Goal: Find contact information: Find contact information

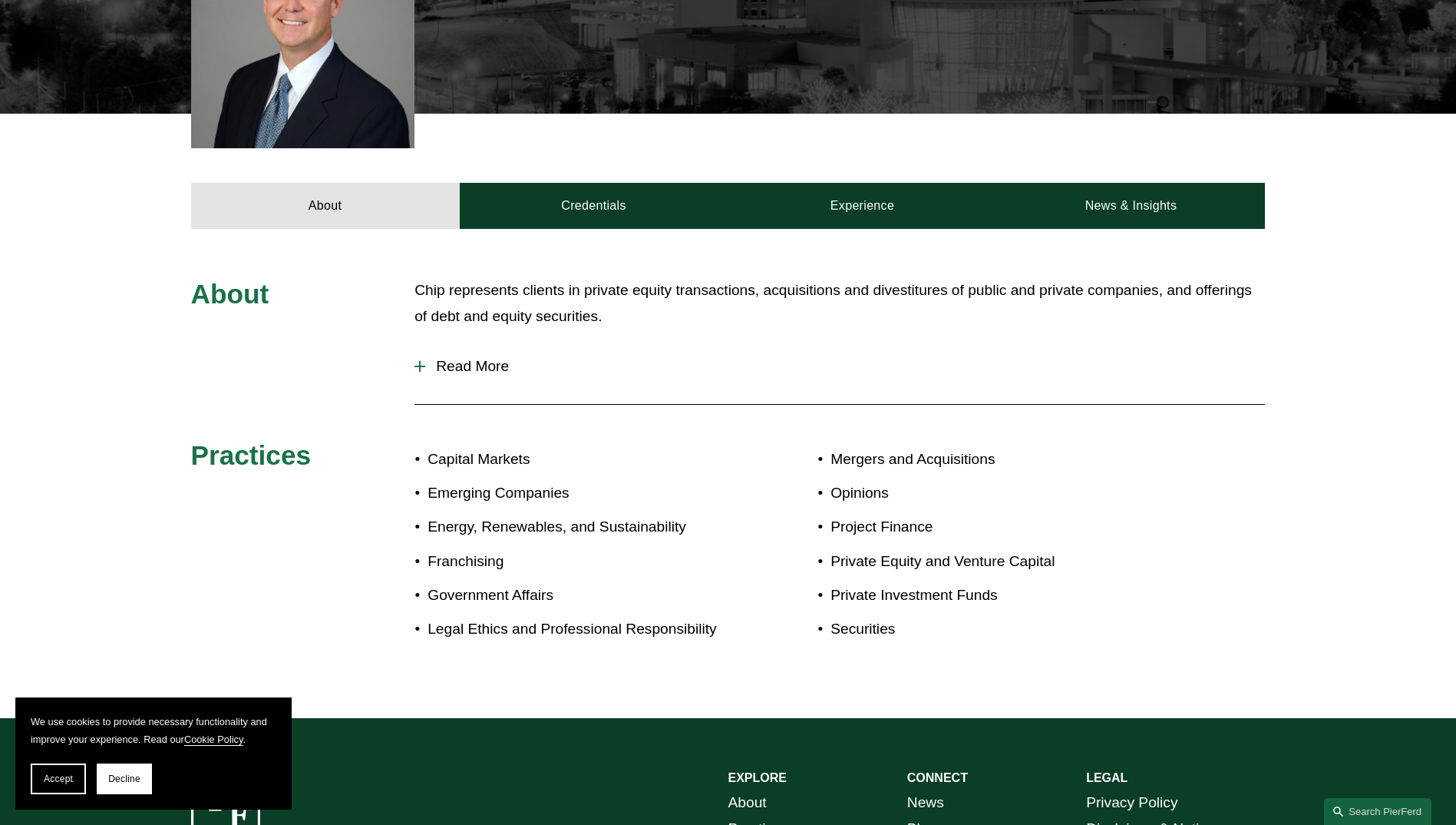
scroll to position [510, 0]
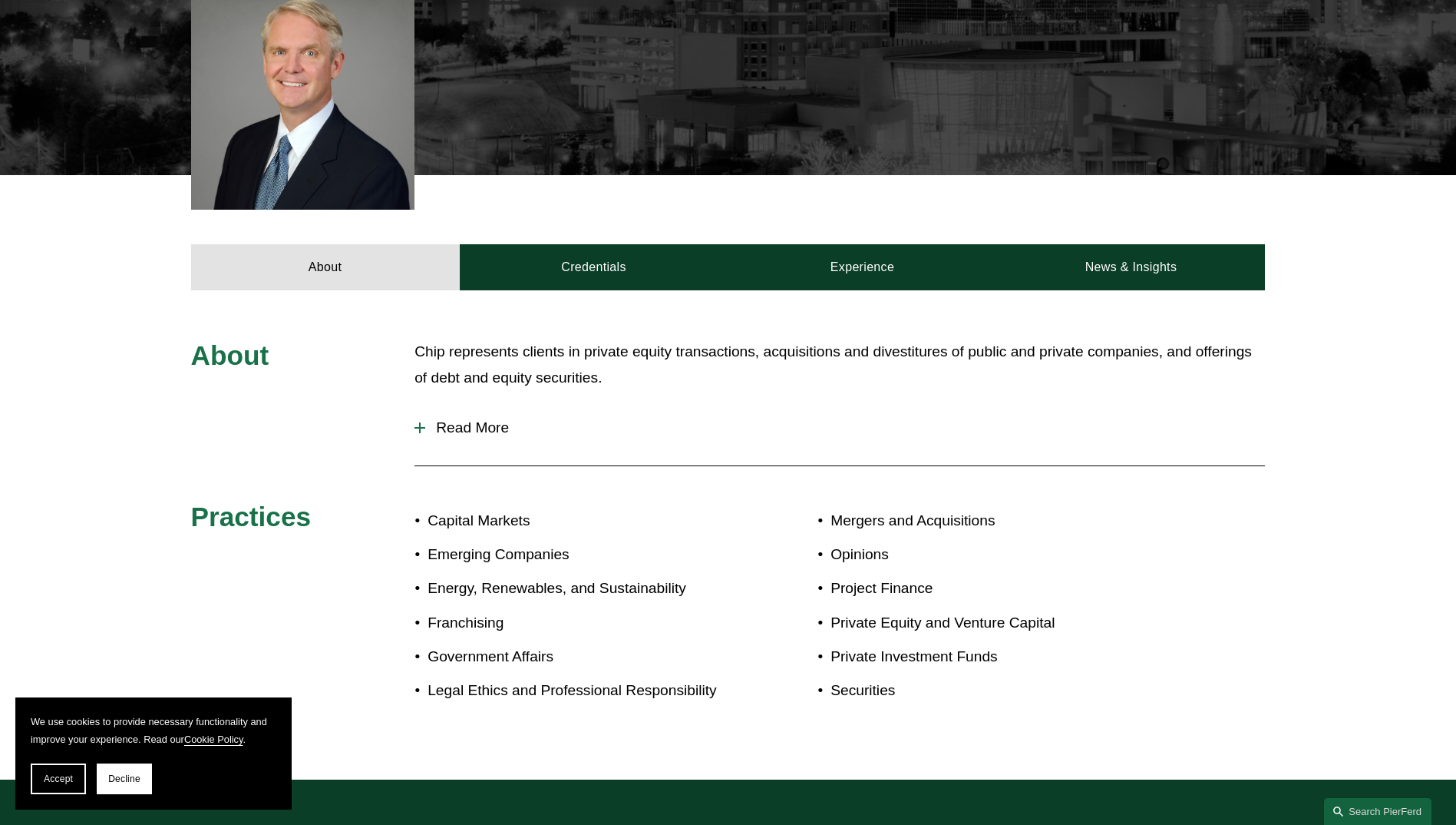
click at [436, 438] on button "Read More" at bounding box center [840, 428] width 851 height 40
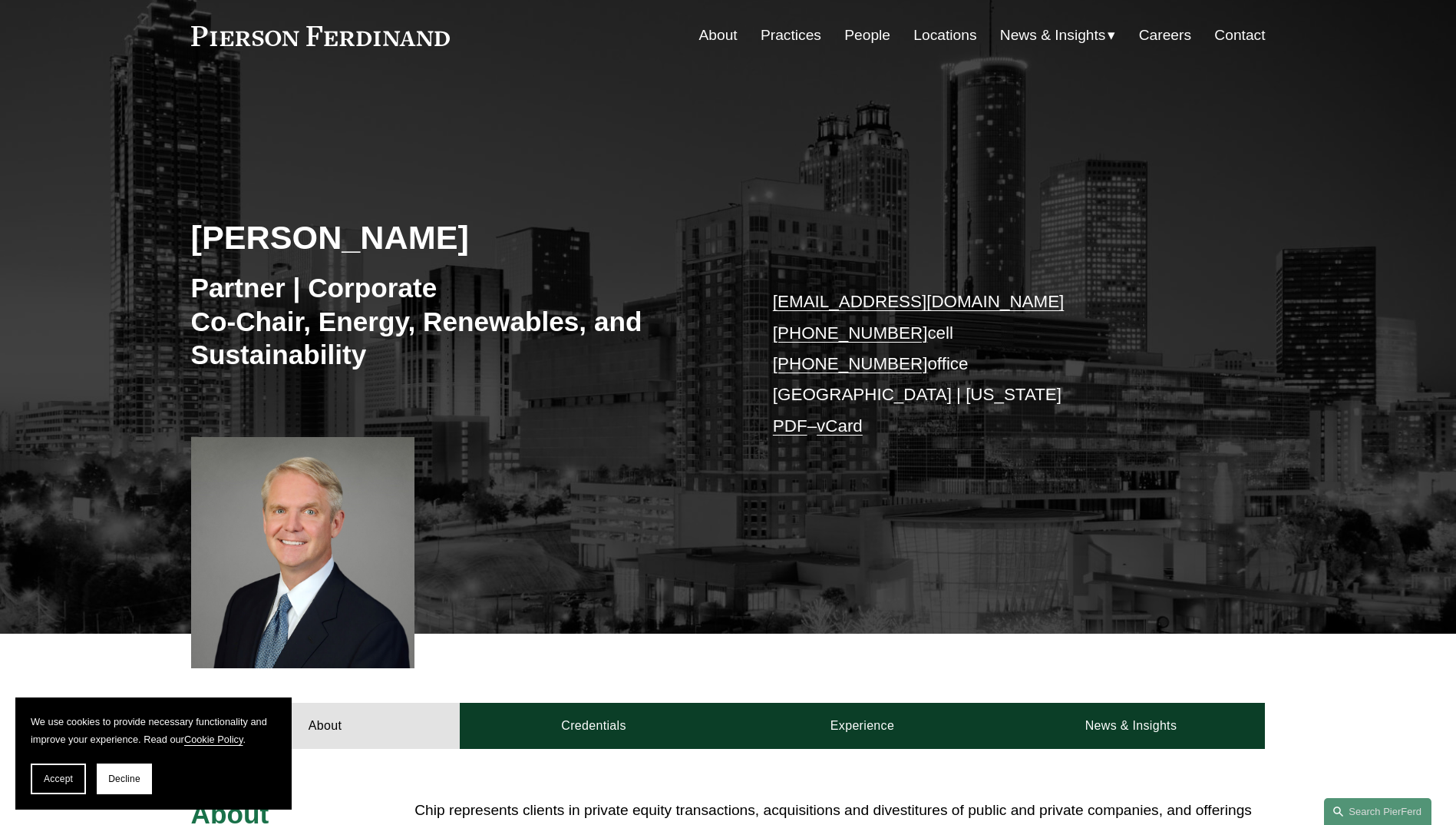
scroll to position [0, 0]
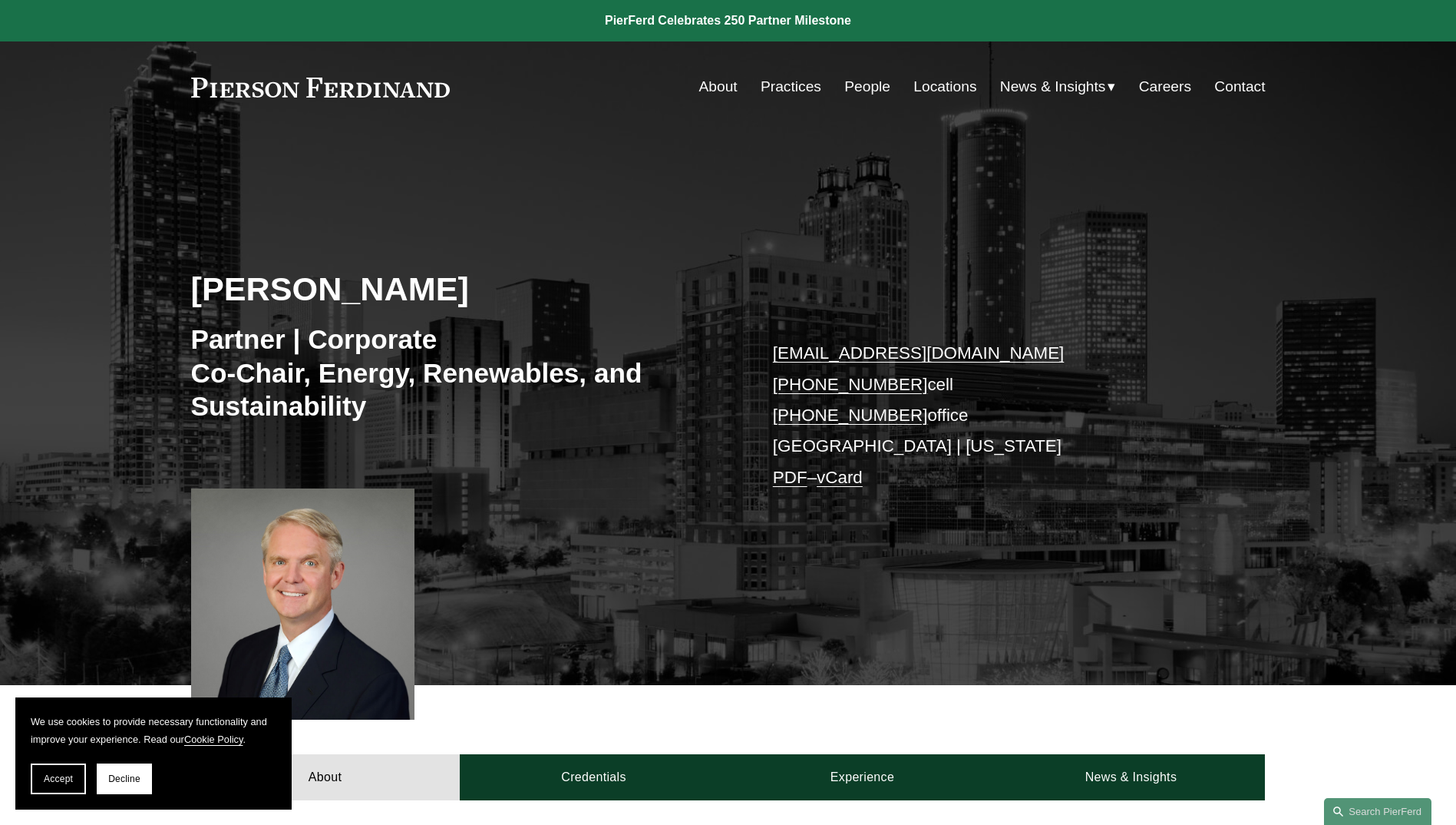
click at [873, 92] on link "People" at bounding box center [867, 87] width 46 height 29
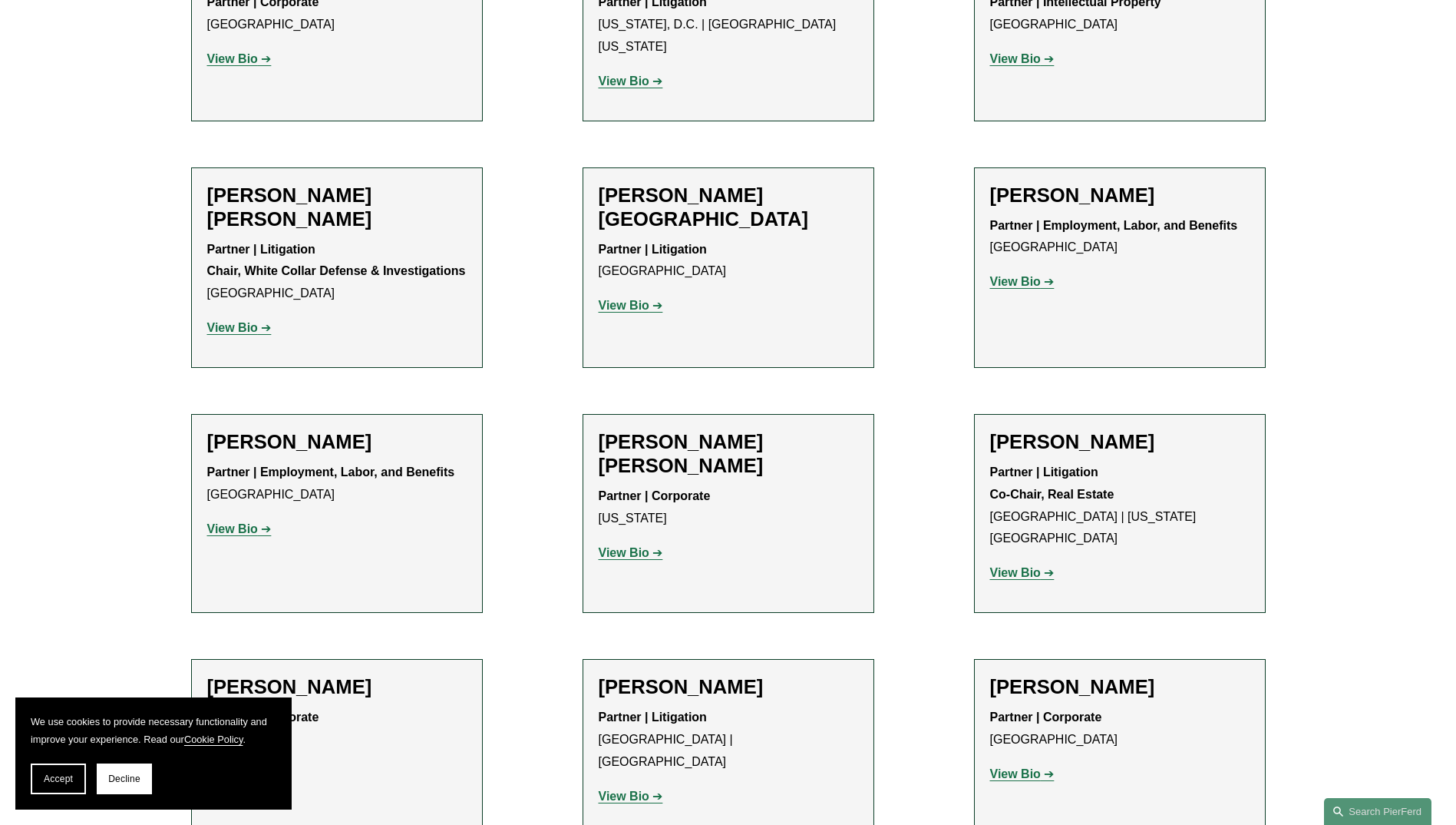
scroll to position [9060, 0]
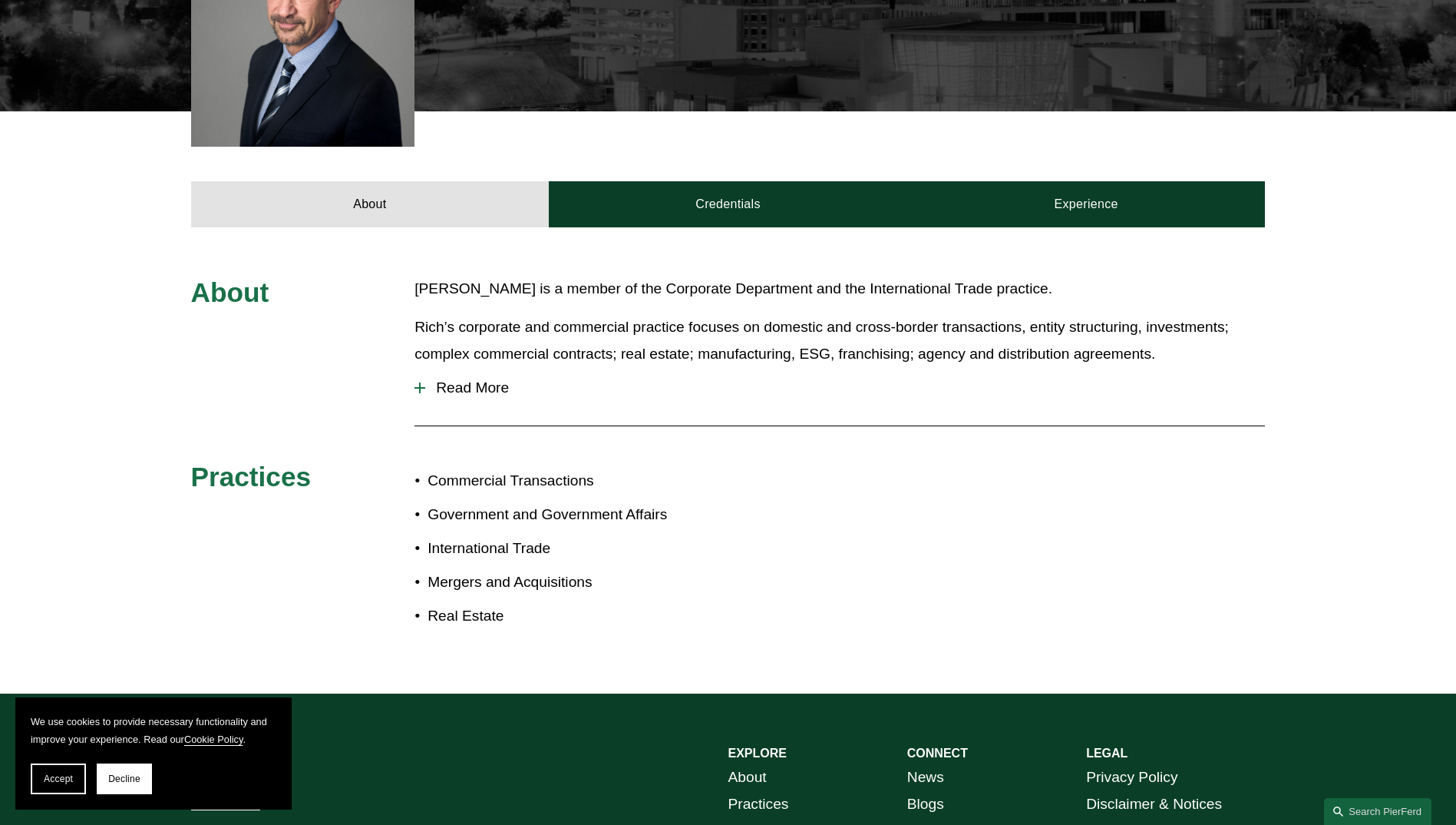
scroll to position [691, 0]
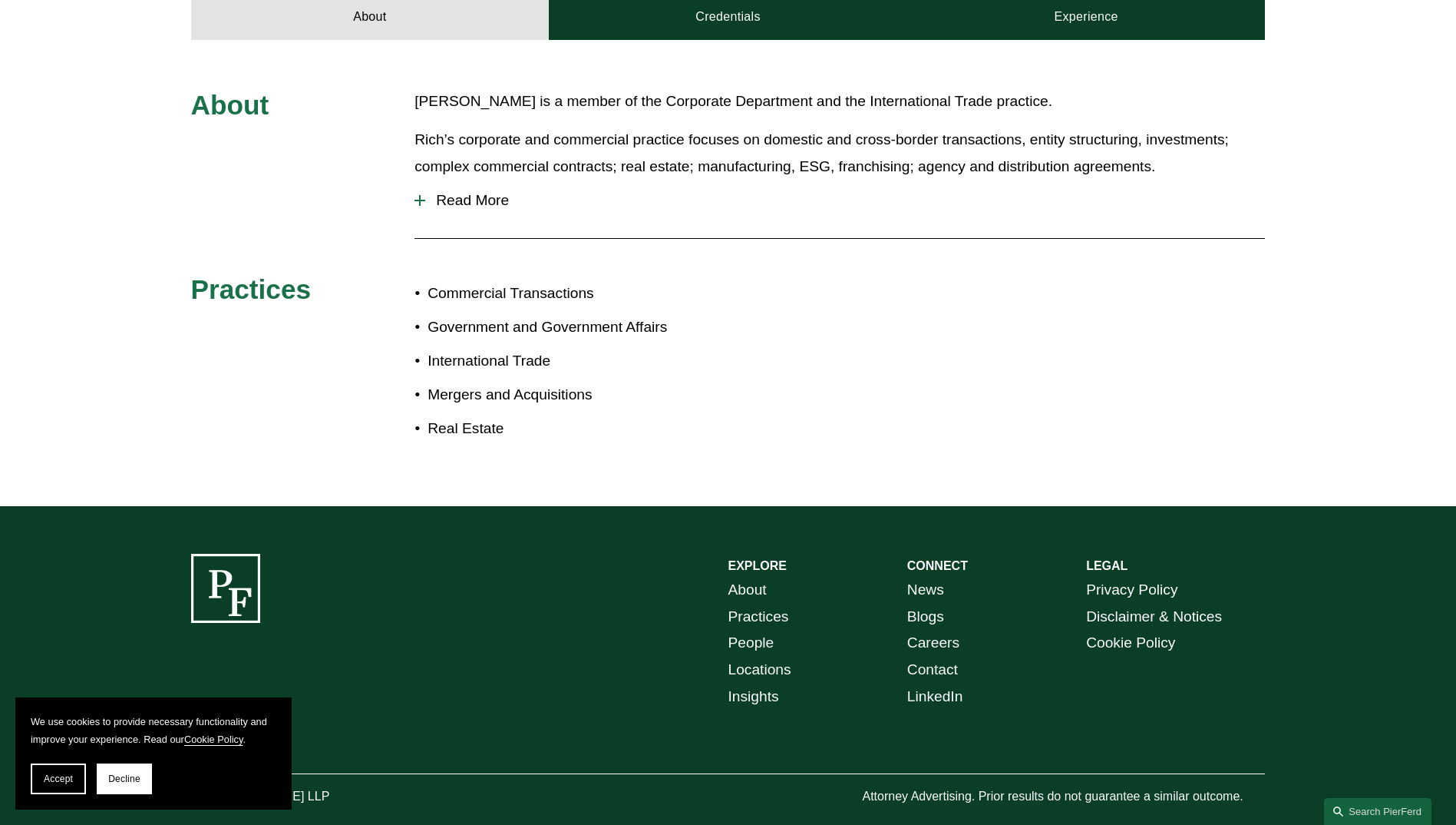
click at [423, 213] on button "Read More" at bounding box center [840, 200] width 851 height 40
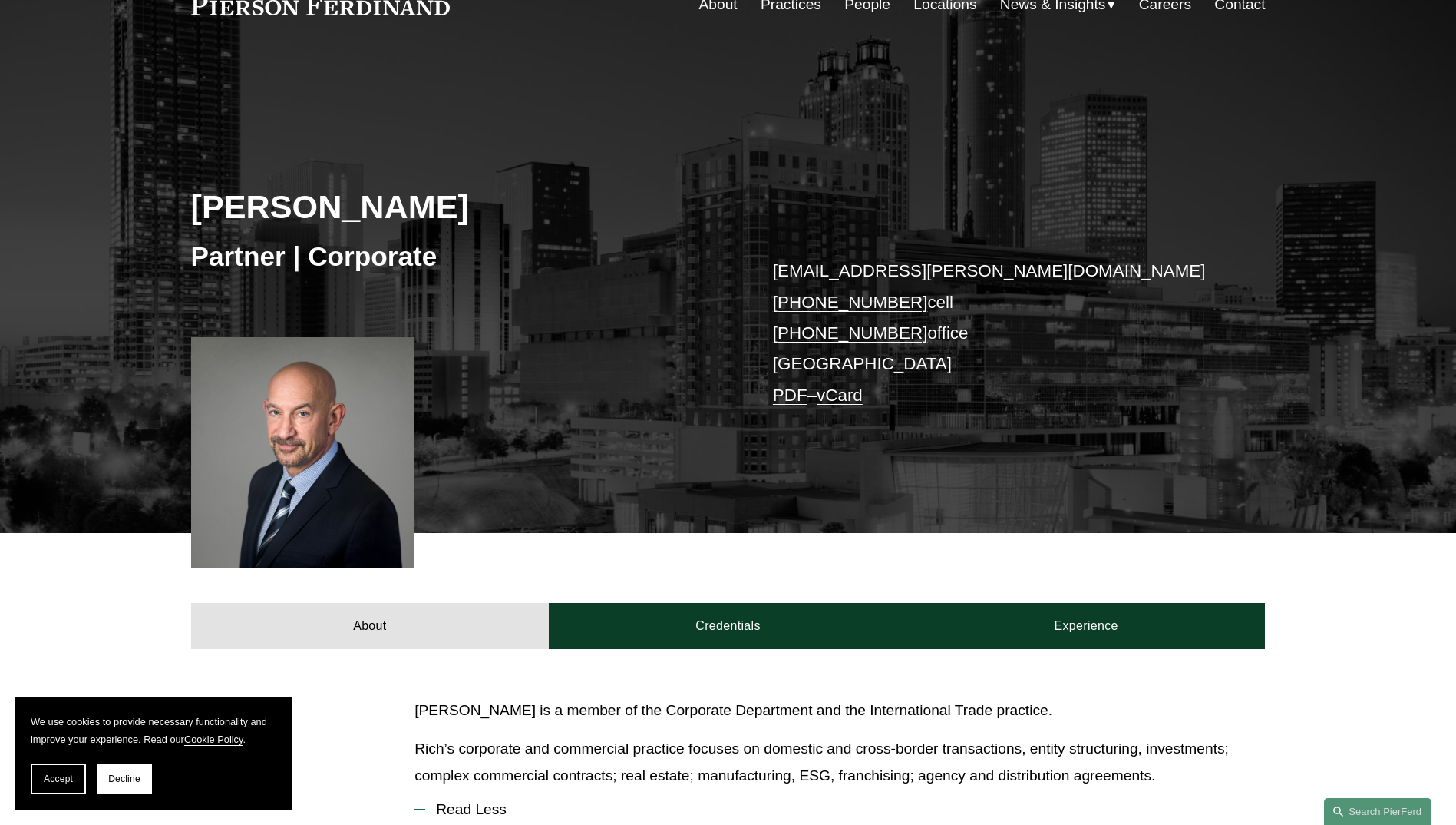
scroll to position [0, 0]
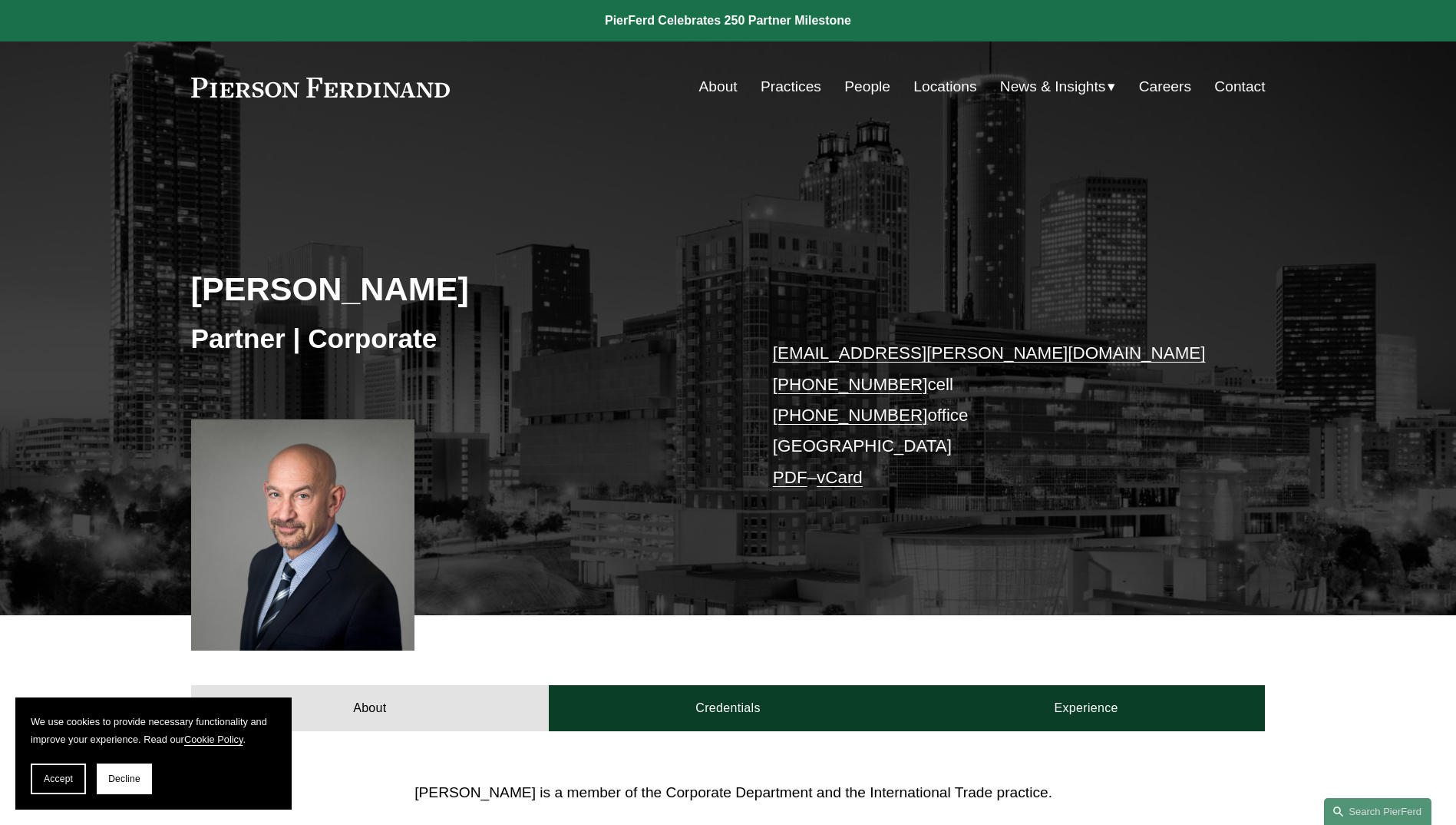
click at [711, 86] on link "About" at bounding box center [718, 87] width 38 height 29
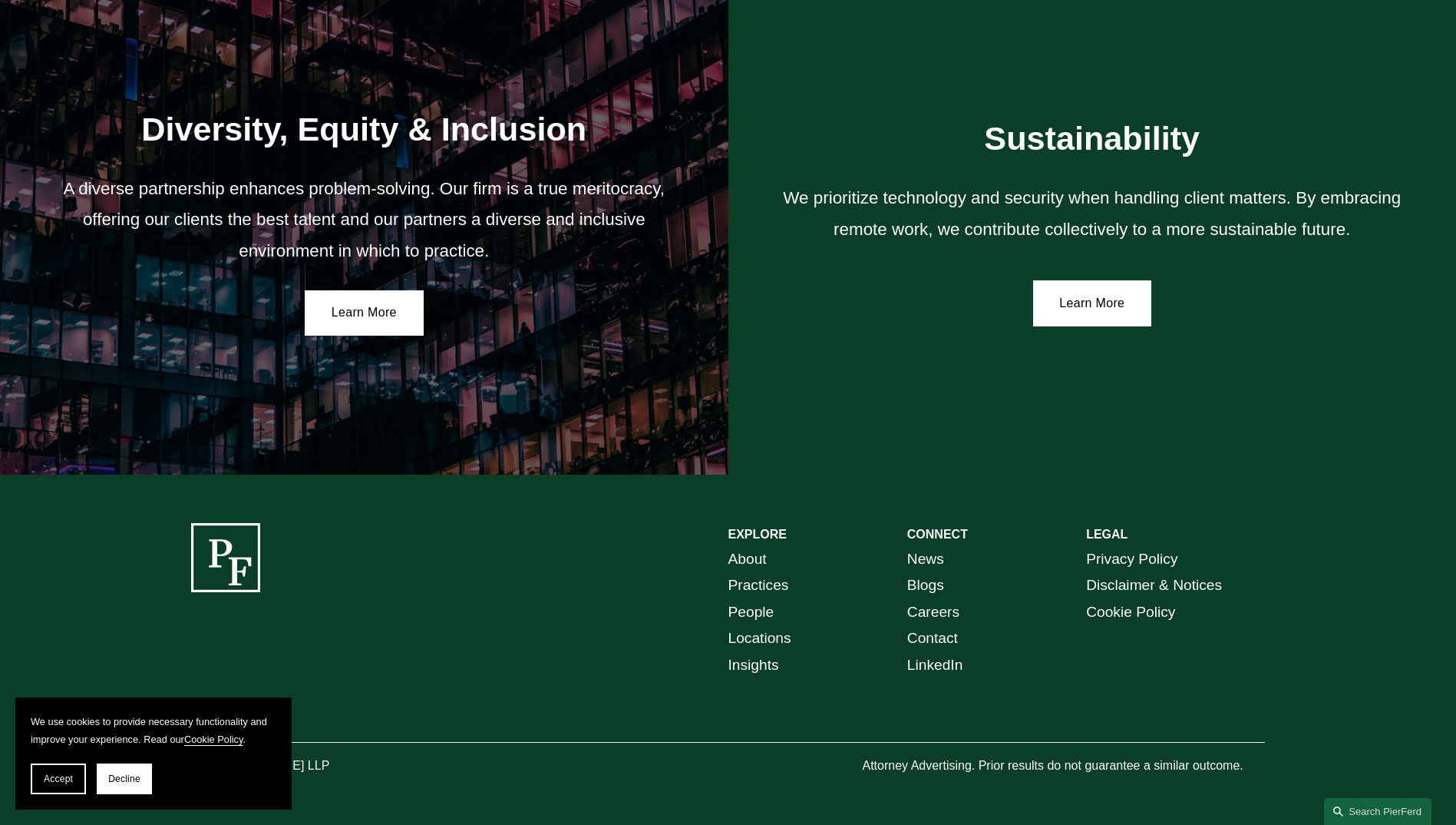
scroll to position [2707, 0]
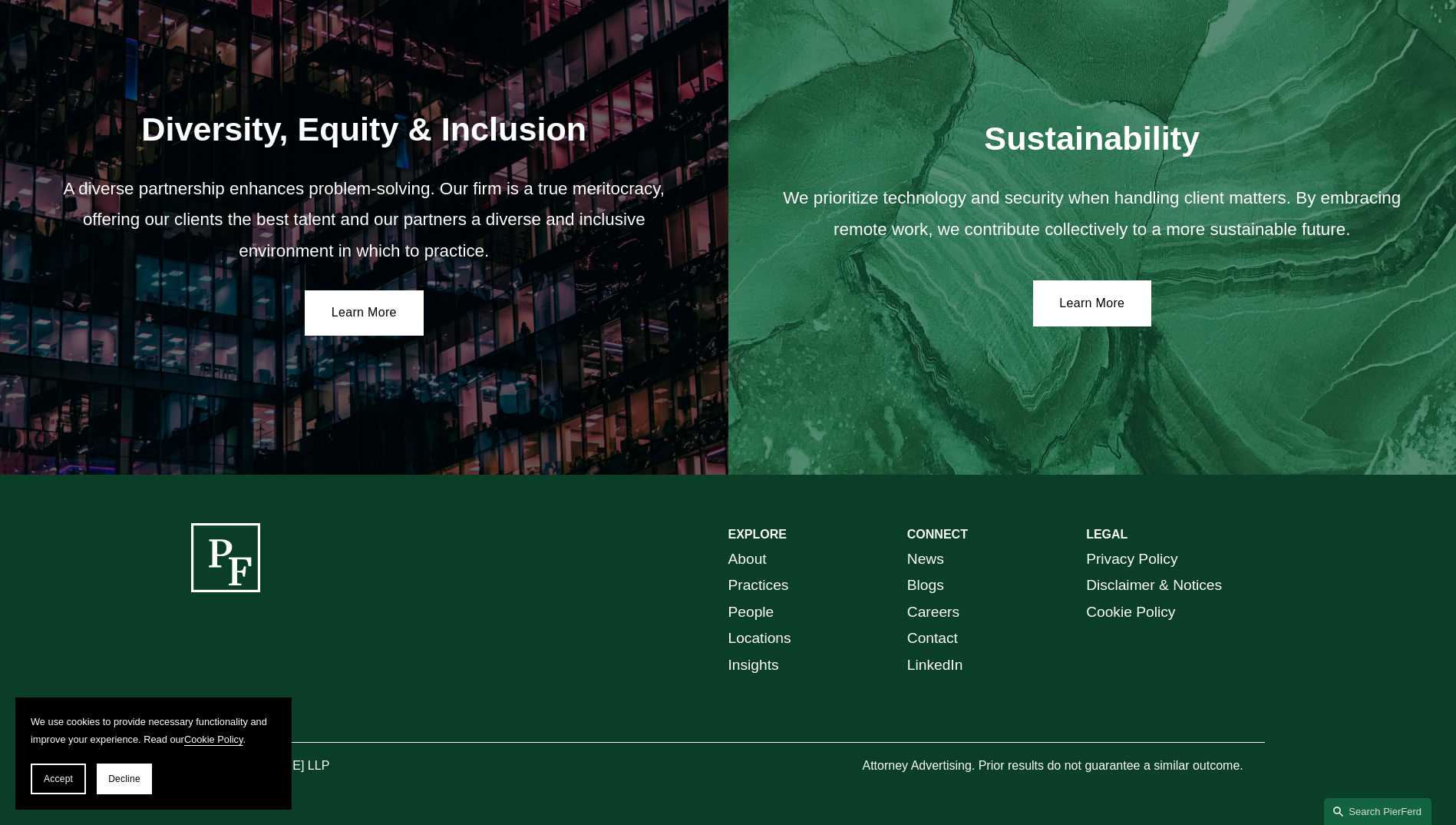
click at [774, 633] on link "Locations" at bounding box center [760, 638] width 63 height 27
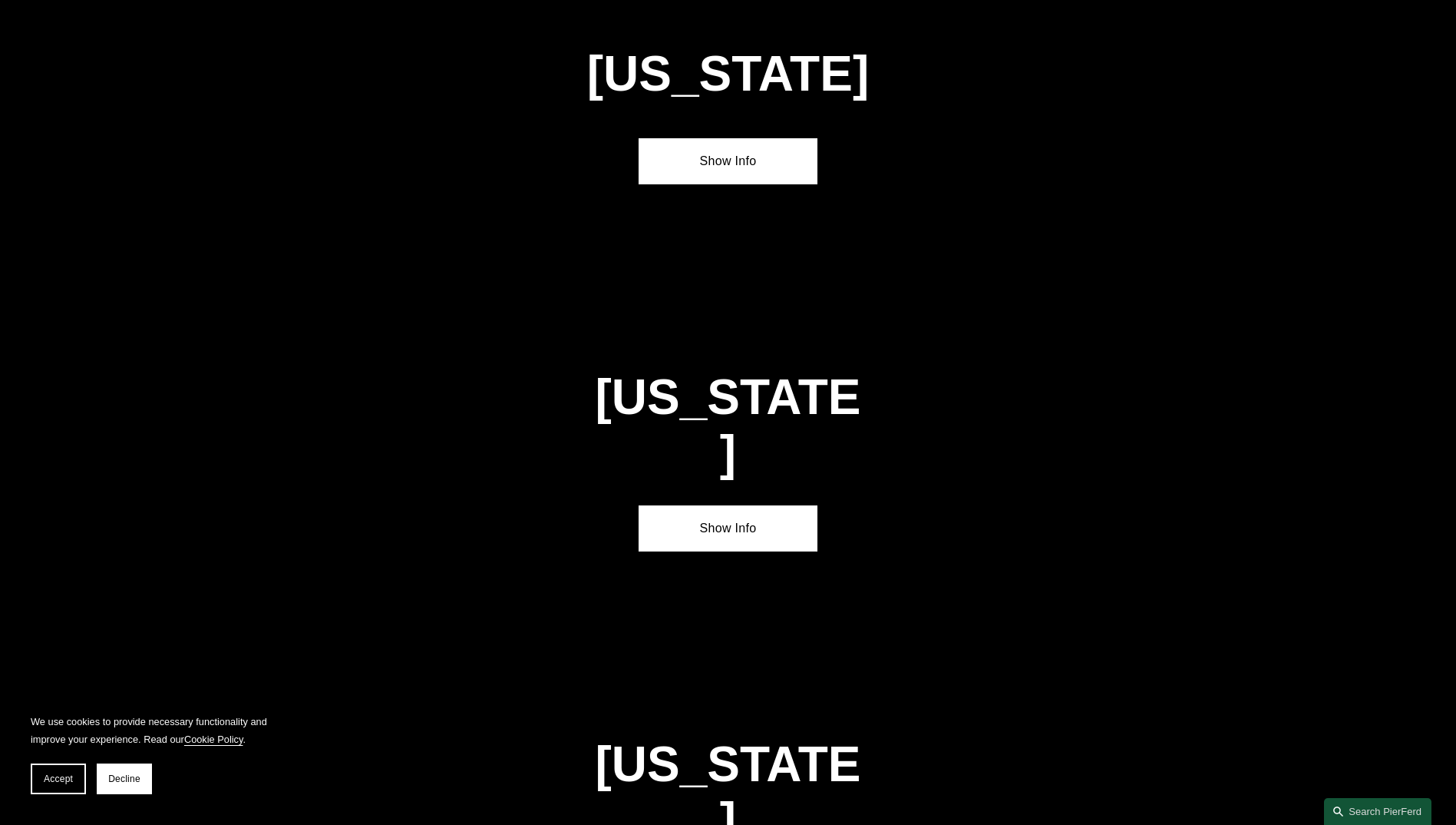
scroll to position [2073, 0]
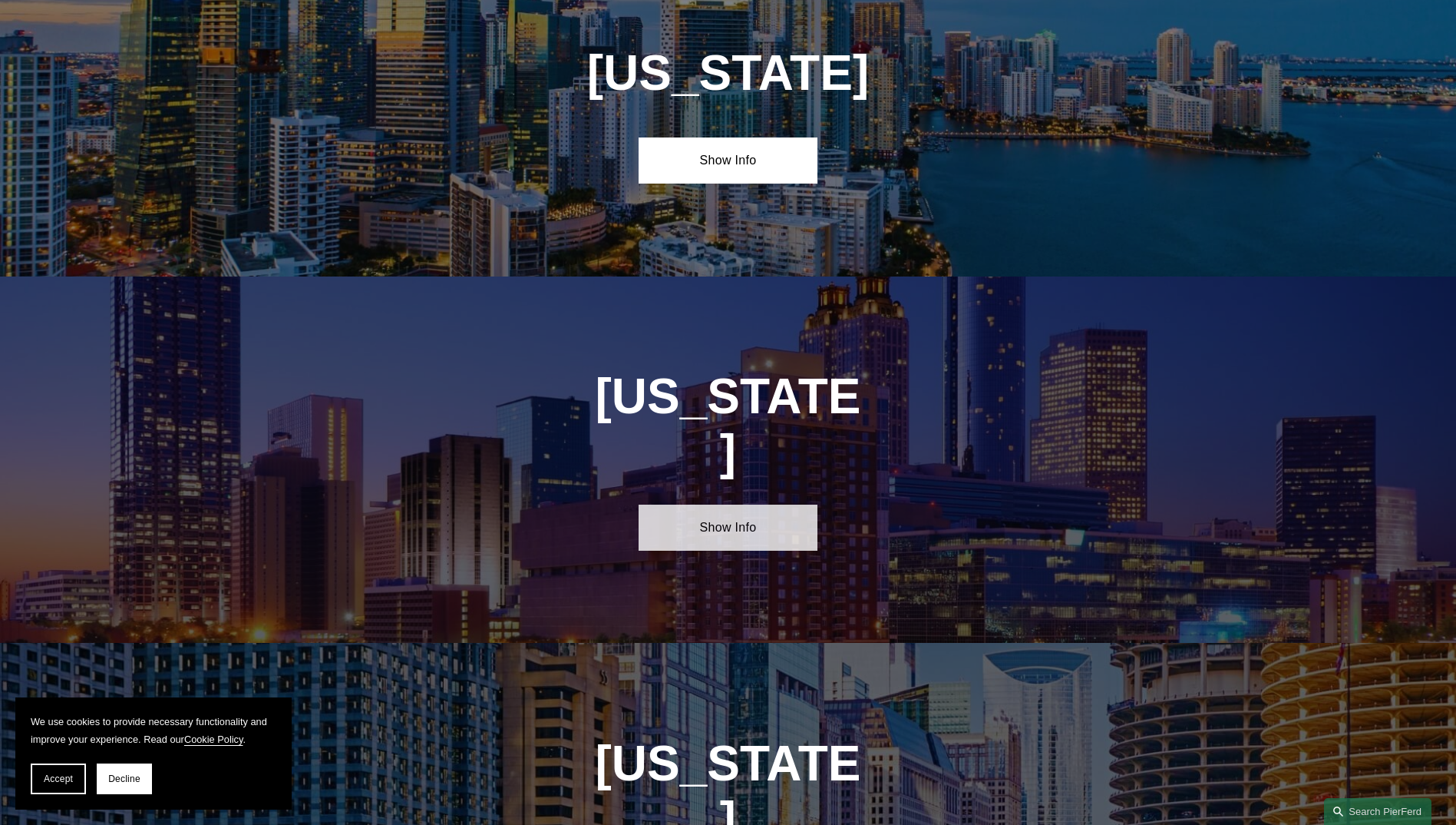
click at [770, 504] on link "Show Info" at bounding box center [728, 527] width 179 height 46
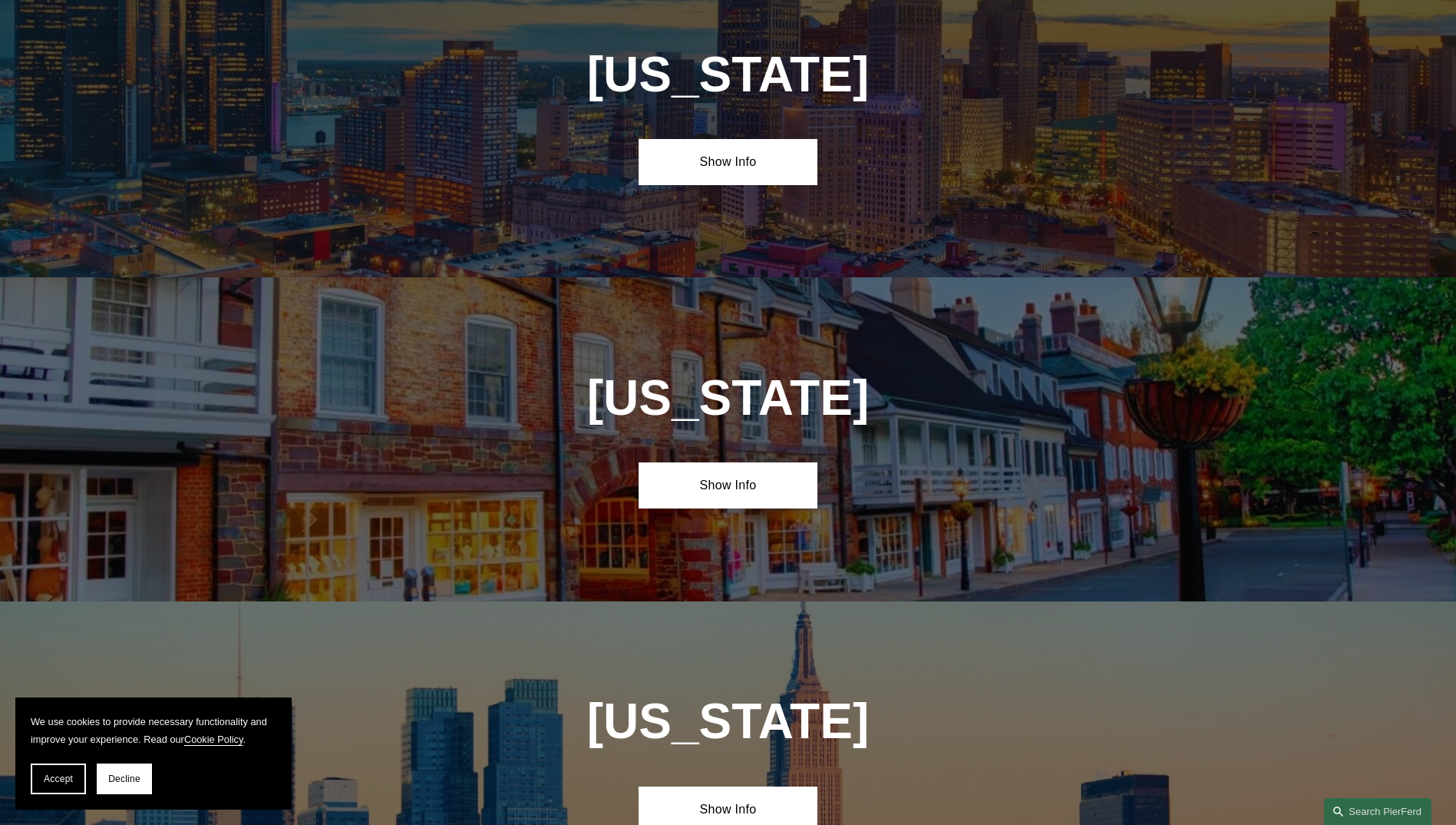
scroll to position [3763, 0]
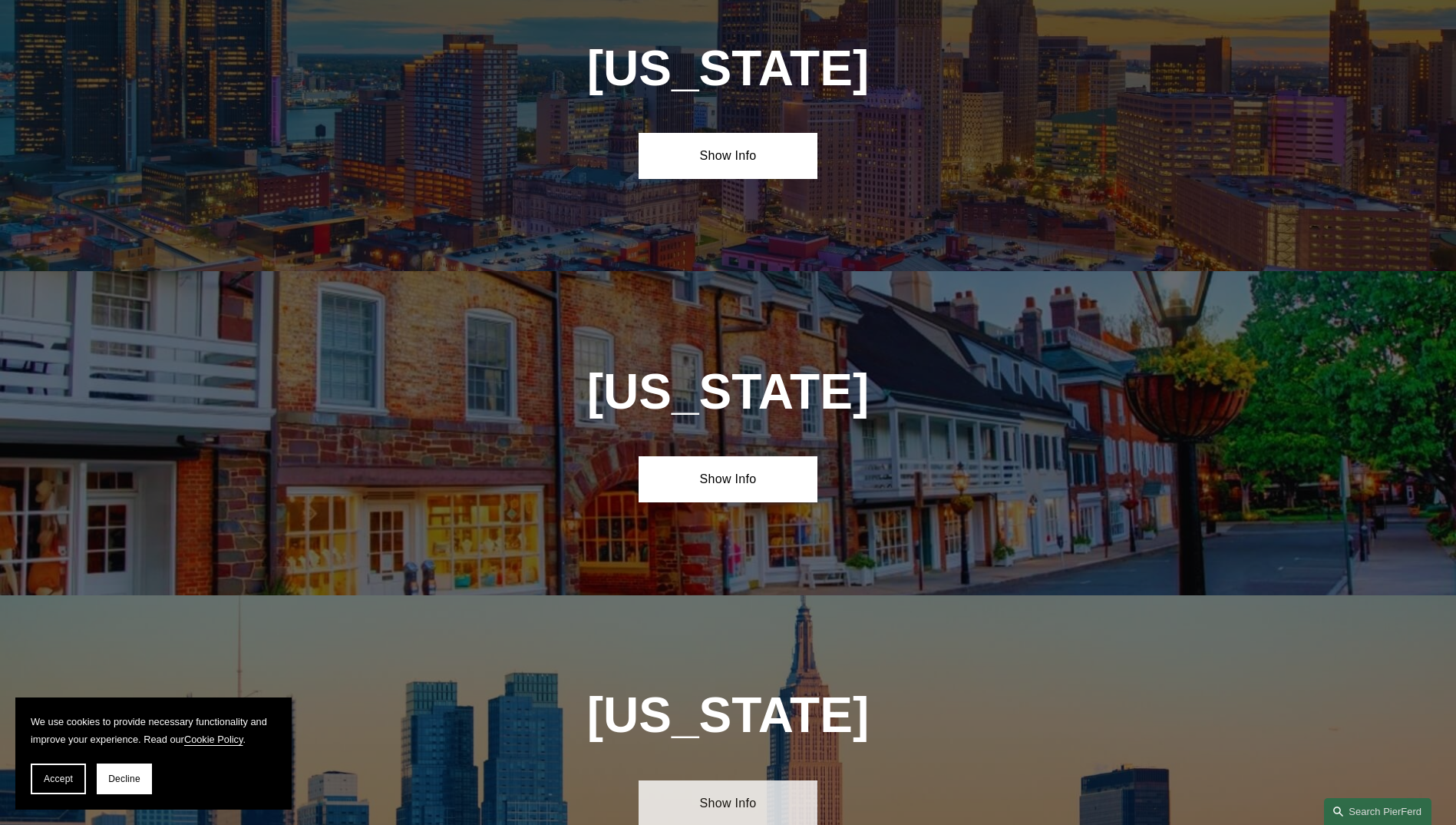
click at [778, 780] on link "Show Info" at bounding box center [728, 803] width 179 height 46
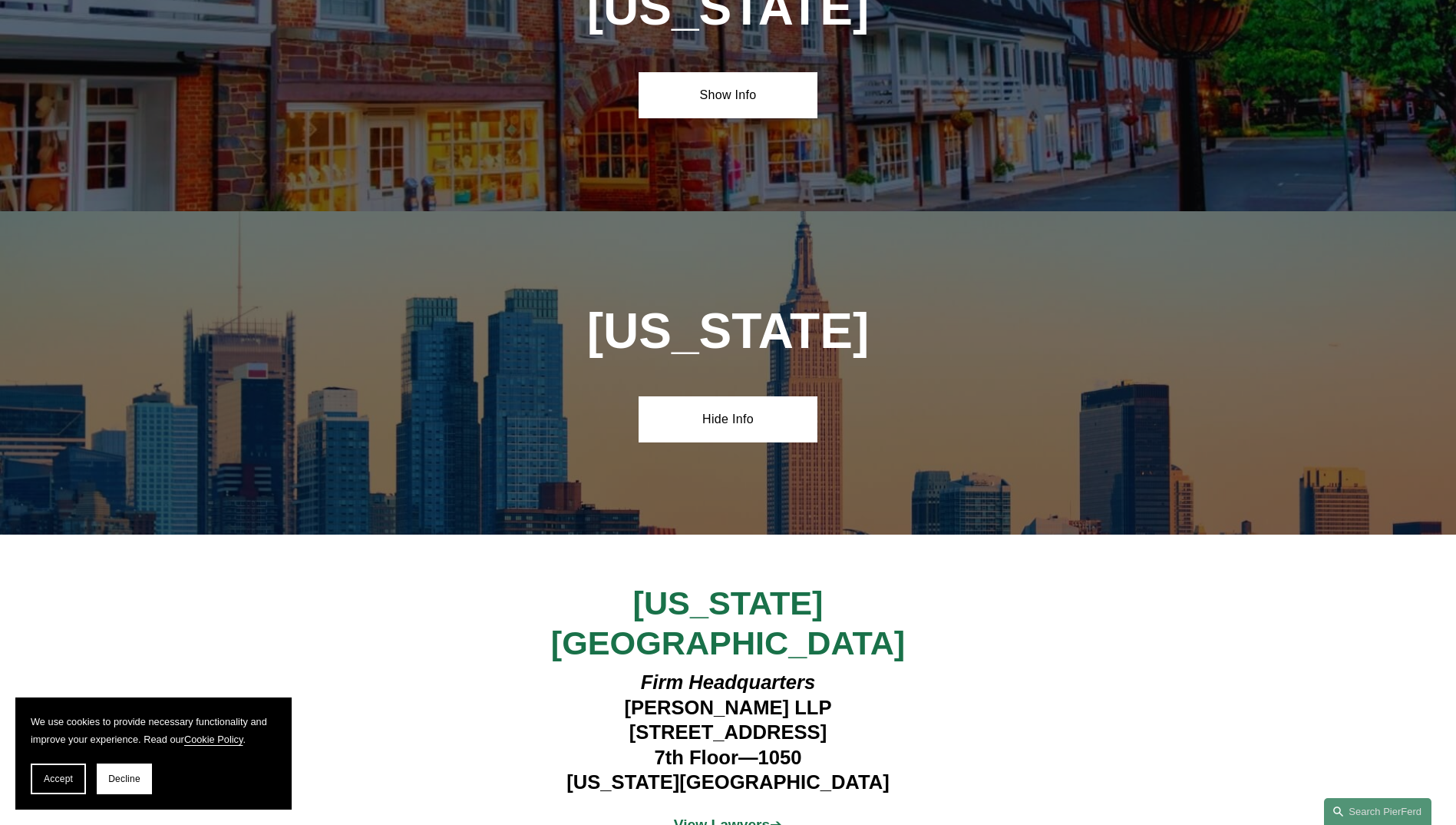
scroll to position [4684, 0]
